Goal: Task Accomplishment & Management: Use online tool/utility

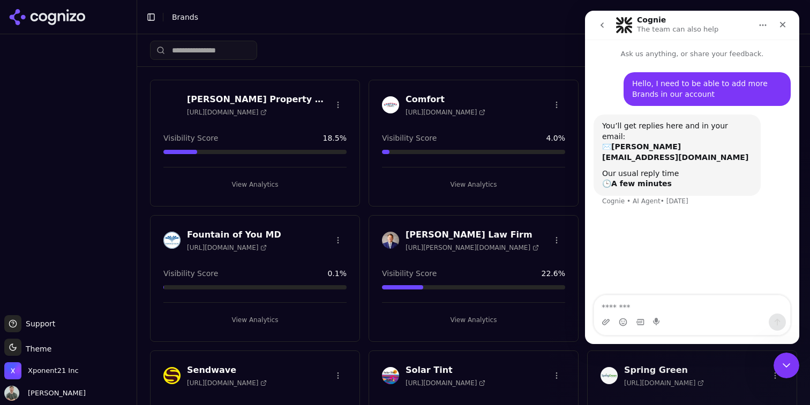
drag, startPoint x: 675, startPoint y: 27, endPoint x: 679, endPoint y: 6, distance: 21.7
click at [679, 11] on html "Cognie The team can also help Ask us anything, or share your feedback. Hello, I…" at bounding box center [692, 178] width 214 height 334
drag, startPoint x: 750, startPoint y: 200, endPoint x: 588, endPoint y: 218, distance: 163.2
click at [588, 218] on div "Hello, I need to be able to add more Brands in our account [PERSON_NAME] • [DAT…" at bounding box center [692, 177] width 214 height 237
click at [782, 369] on icon "Close Intercom Messenger" at bounding box center [784, 364] width 13 height 13
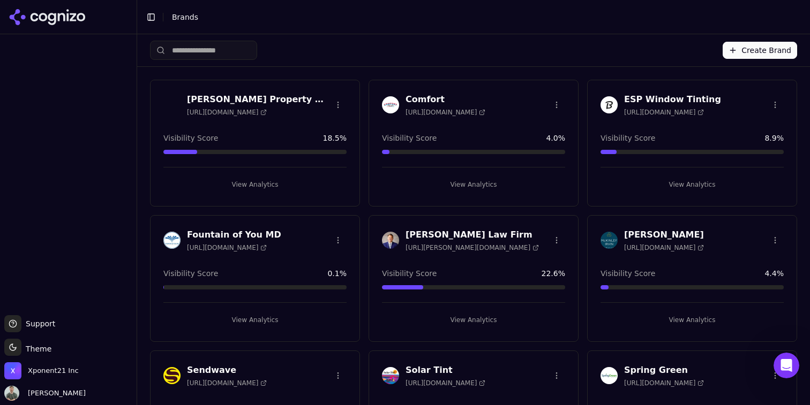
click at [744, 43] on button "Create Brand" at bounding box center [759, 50] width 74 height 17
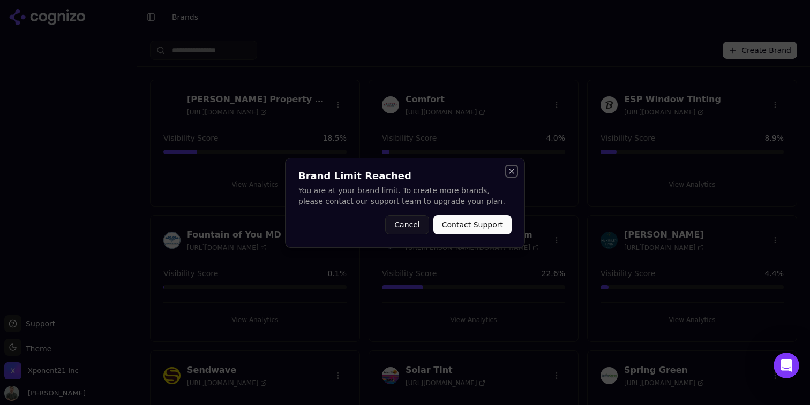
click at [511, 174] on button "Close" at bounding box center [511, 171] width 9 height 9
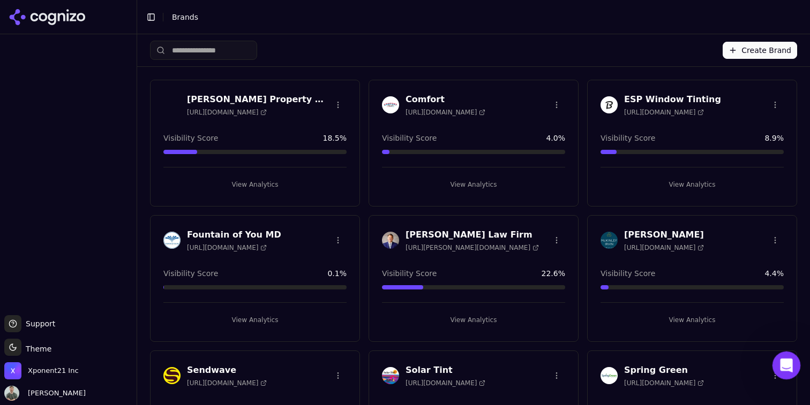
click at [785, 364] on icon "Open Intercom Messenger" at bounding box center [785, 365] width 18 height 18
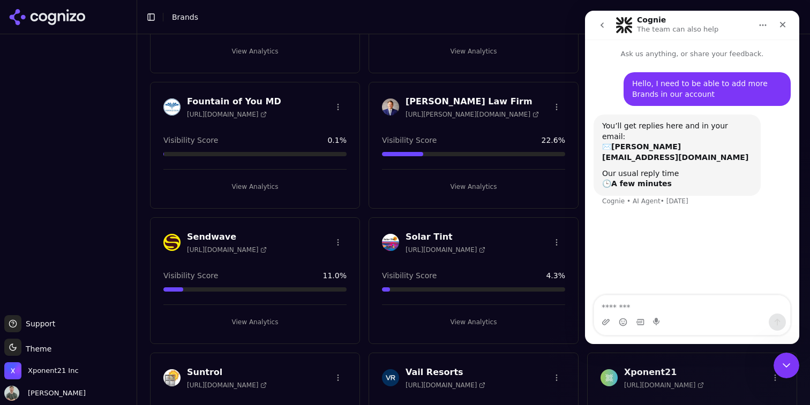
scroll to position [208, 0]
